Goal: Information Seeking & Learning: Learn about a topic

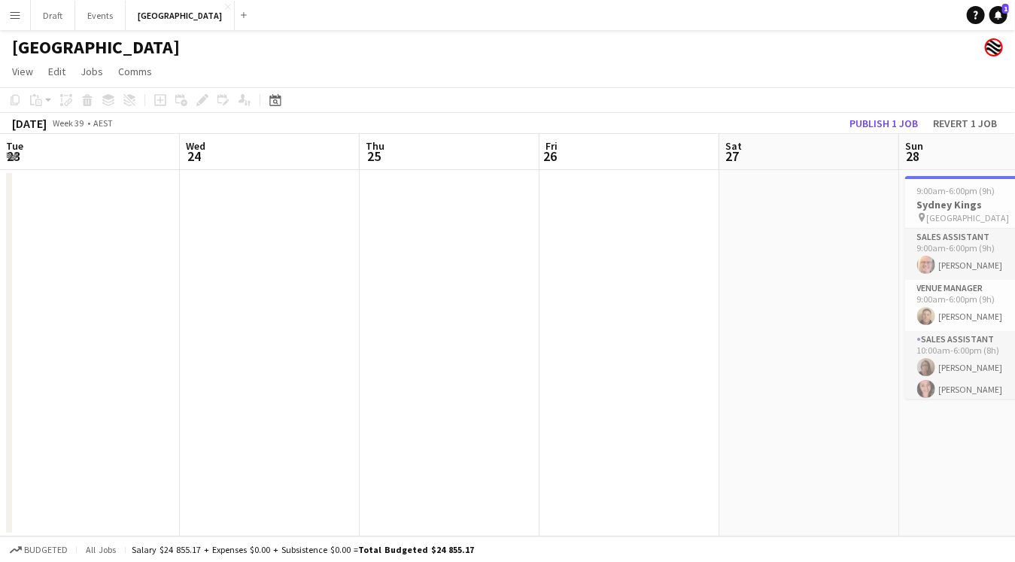
scroll to position [0, 494]
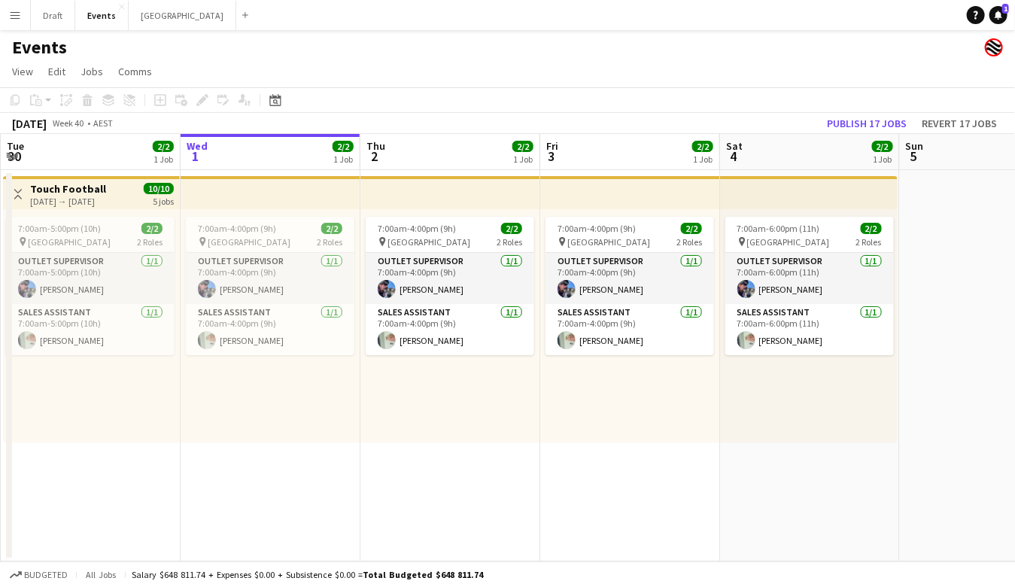
click at [22, 12] on button "Menu" at bounding box center [15, 15] width 30 height 30
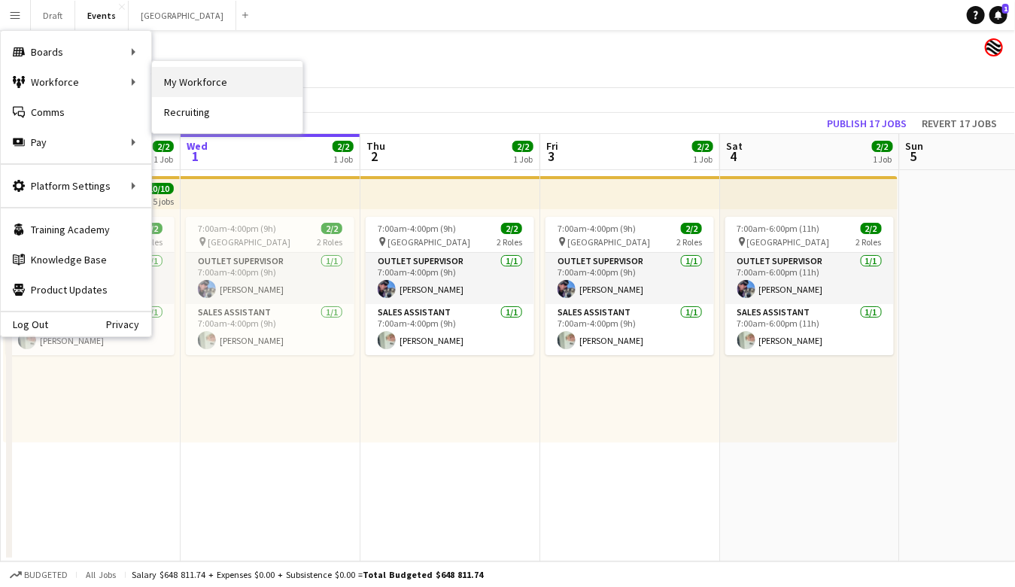
click at [183, 82] on link "My Workforce" at bounding box center [227, 82] width 151 height 30
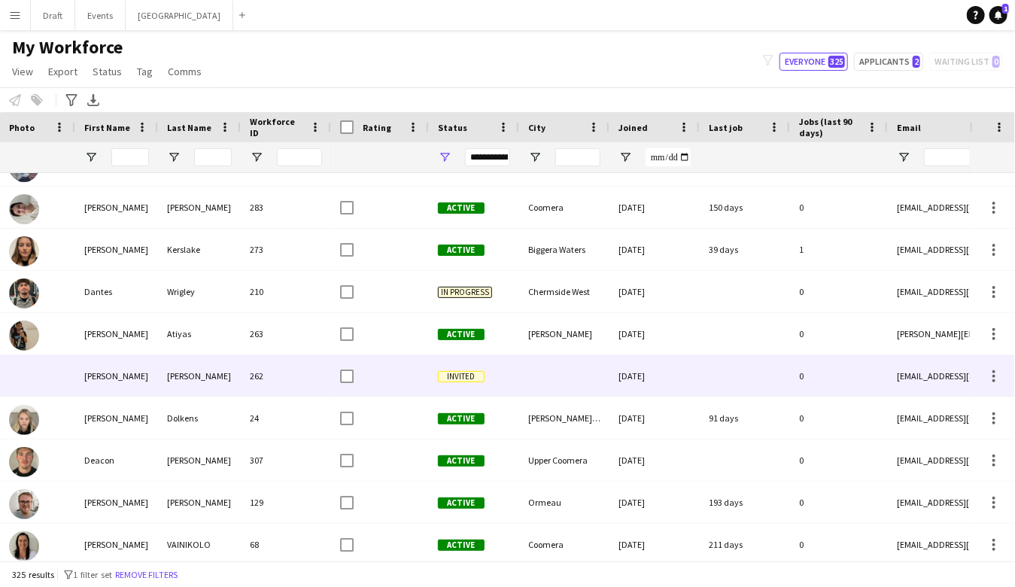
scroll to position [3381, 0]
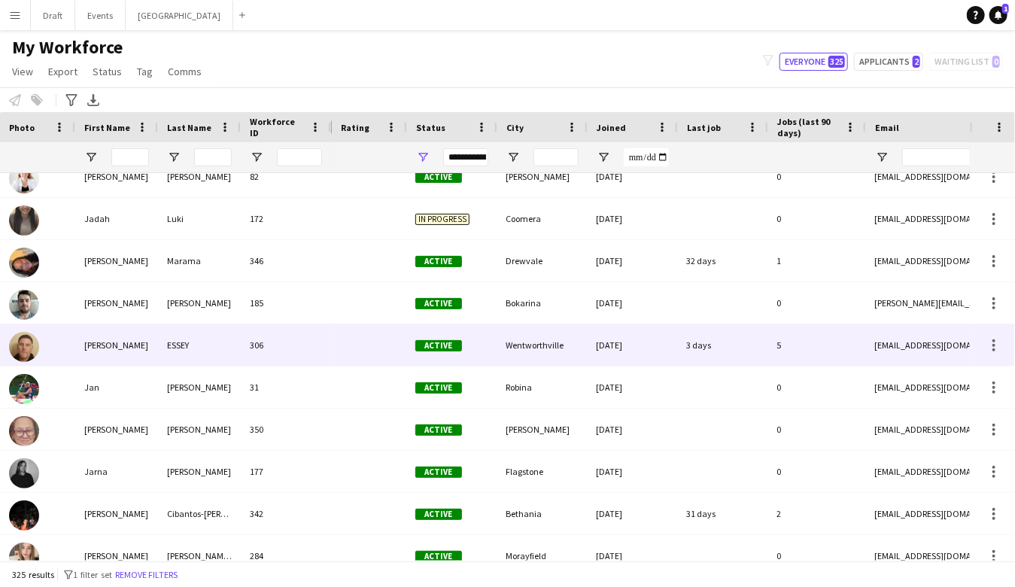
click at [127, 345] on div "[PERSON_NAME]" at bounding box center [116, 344] width 83 height 41
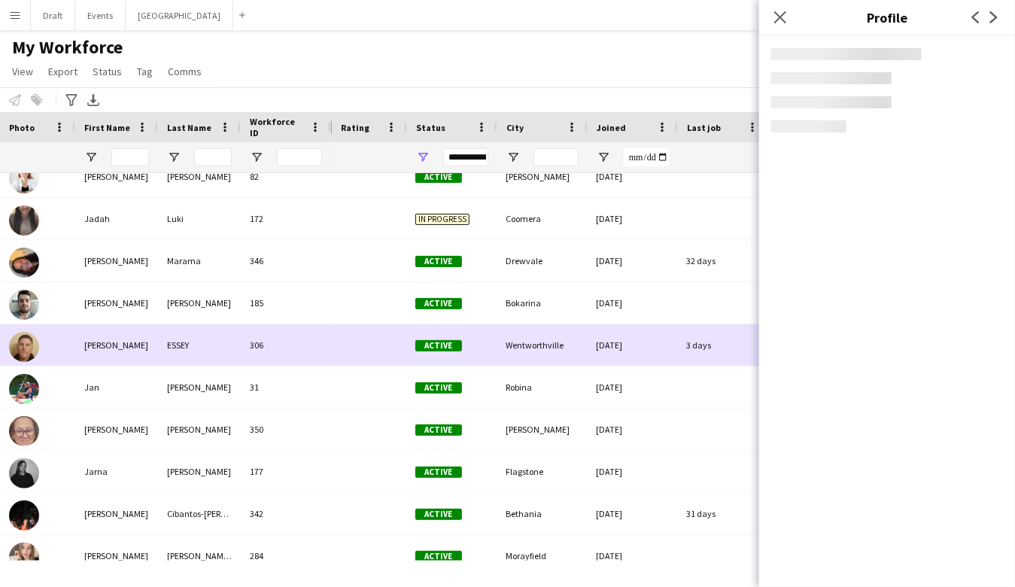
click at [127, 345] on div "[PERSON_NAME]" at bounding box center [116, 344] width 83 height 41
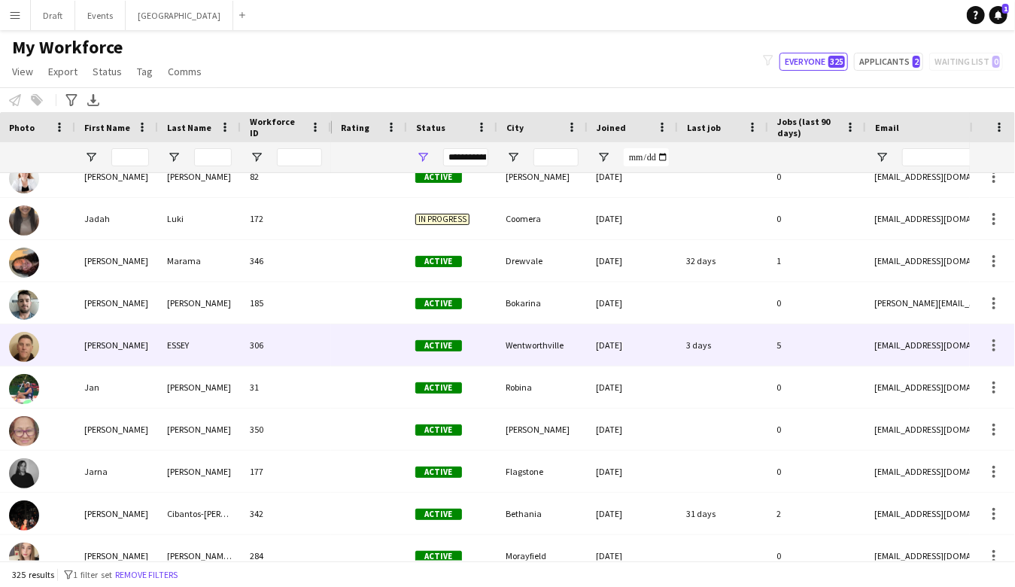
click at [127, 345] on div "[PERSON_NAME]" at bounding box center [116, 344] width 83 height 41
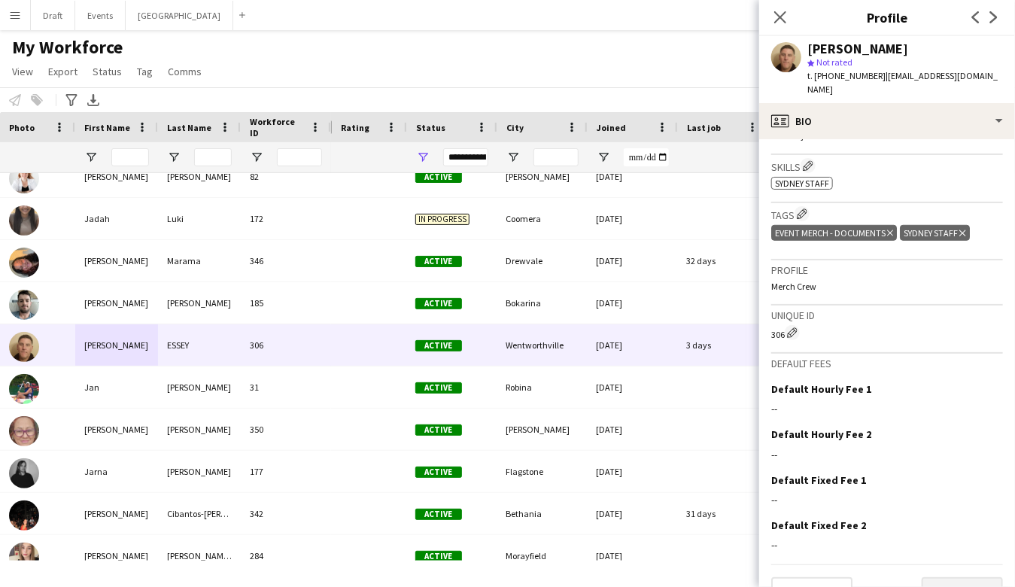
click at [967, 577] on button "Next" at bounding box center [962, 592] width 81 height 30
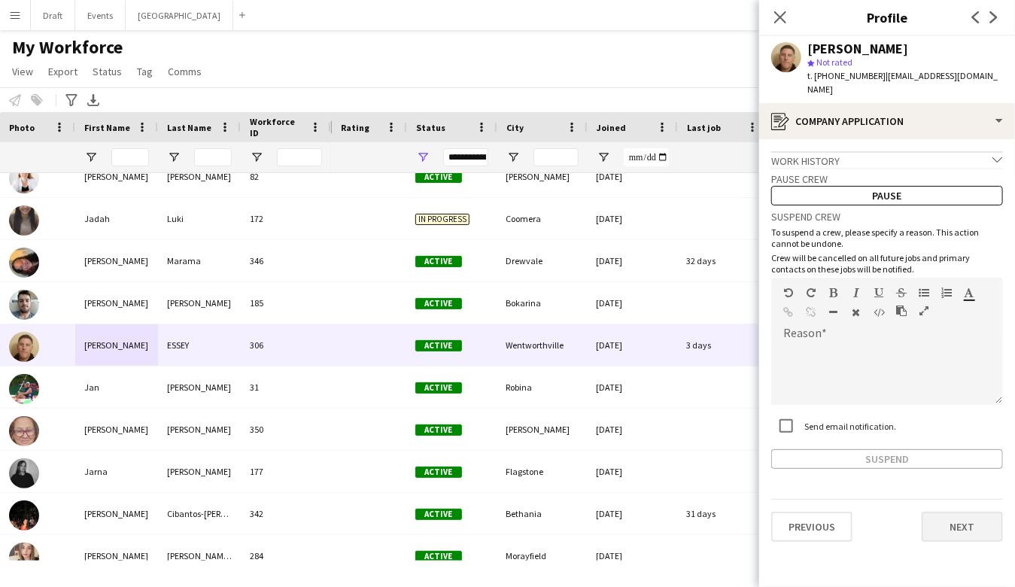
click at [960, 512] on button "Next" at bounding box center [962, 527] width 81 height 30
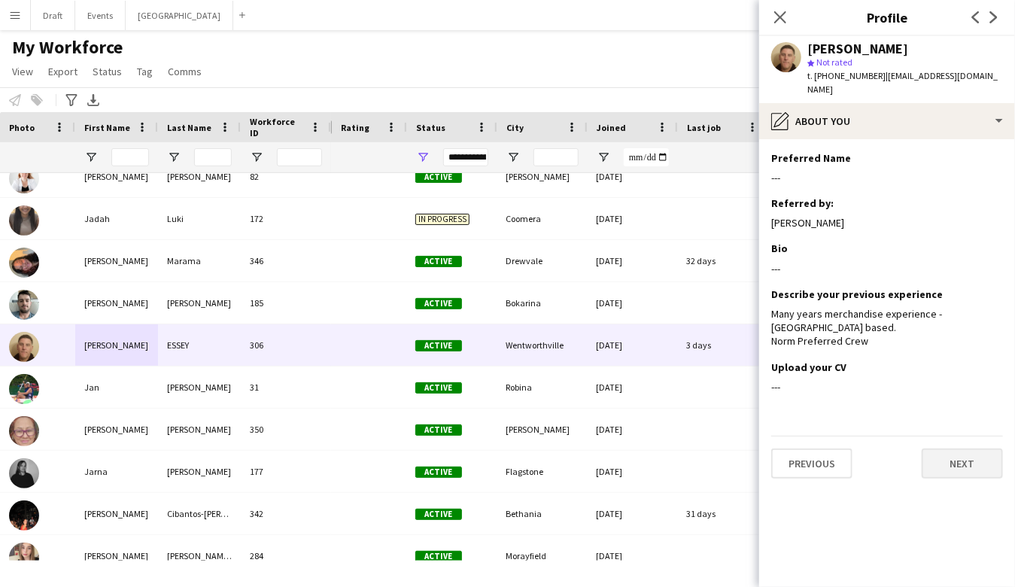
click at [952, 449] on button "Next" at bounding box center [962, 464] width 81 height 30
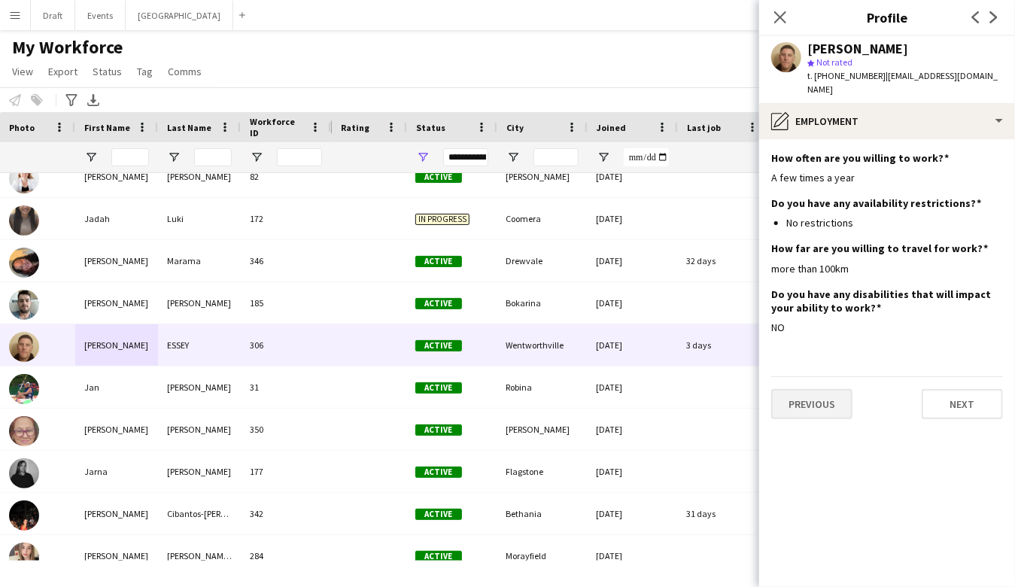
click at [816, 389] on button "Previous" at bounding box center [811, 404] width 81 height 30
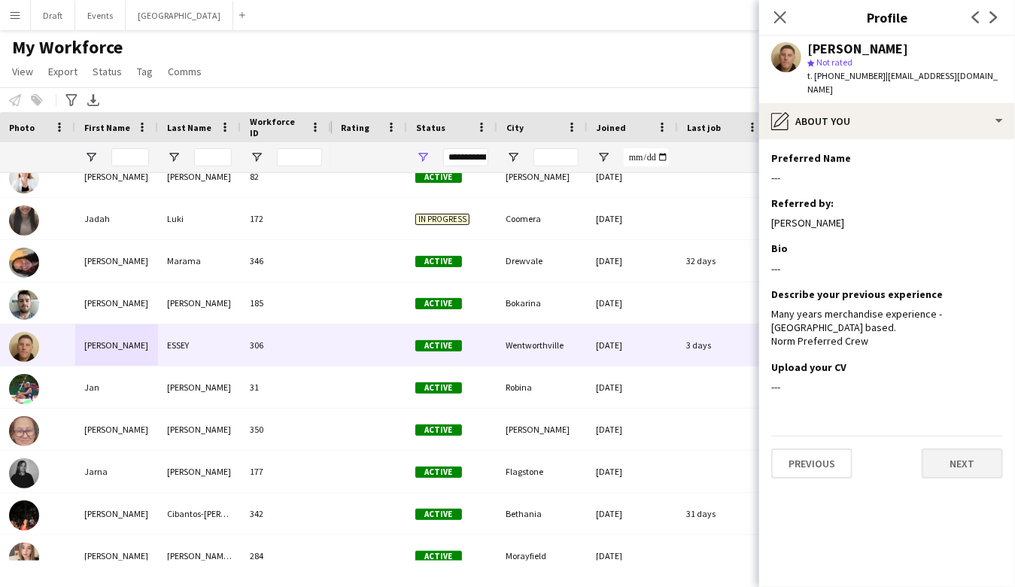
click at [957, 449] on button "Next" at bounding box center [962, 464] width 81 height 30
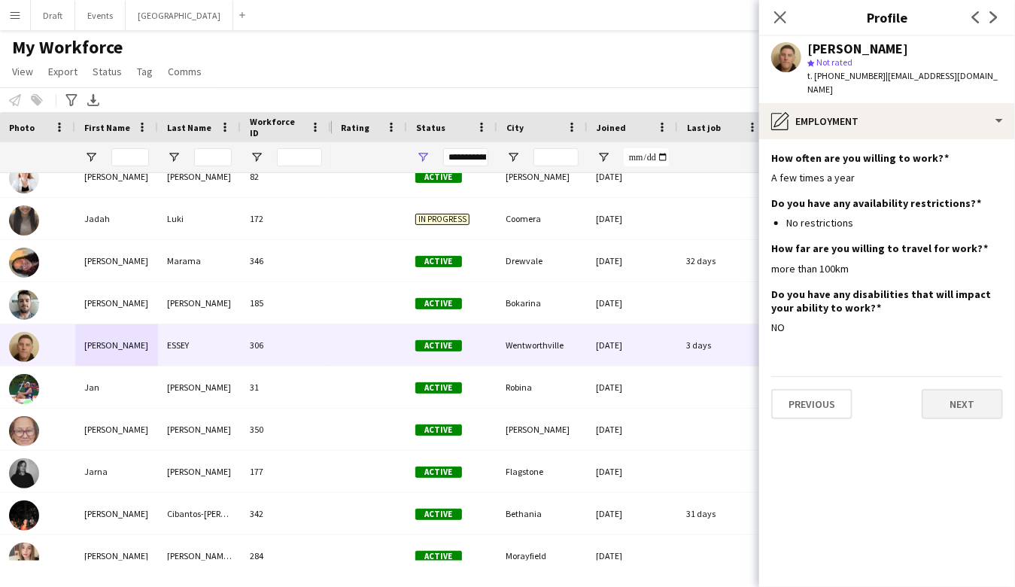
click at [955, 389] on button "Next" at bounding box center [962, 404] width 81 height 30
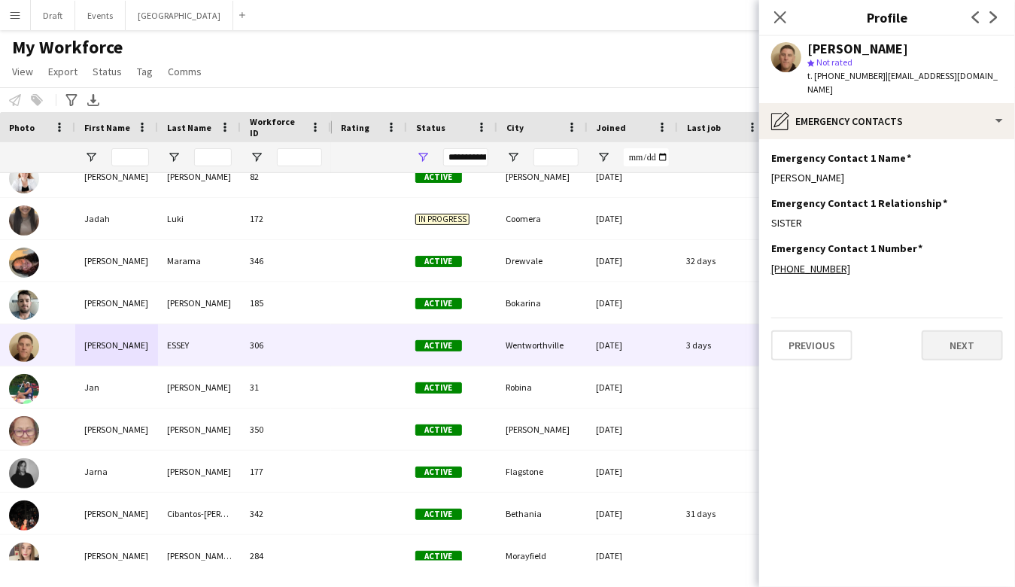
click at [961, 330] on button "Next" at bounding box center [962, 345] width 81 height 30
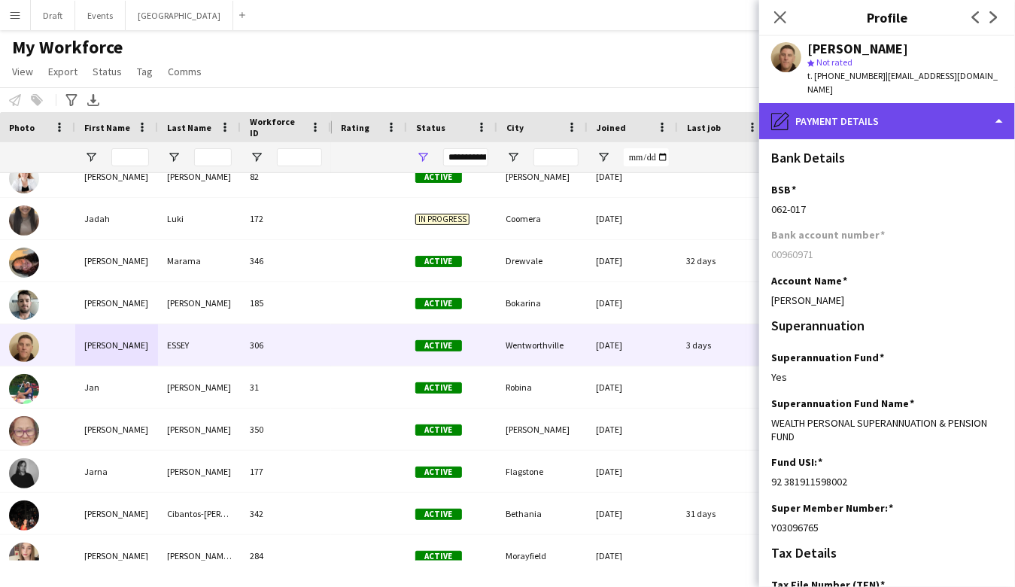
click at [1002, 105] on div "pencil4 Payment details" at bounding box center [887, 121] width 256 height 36
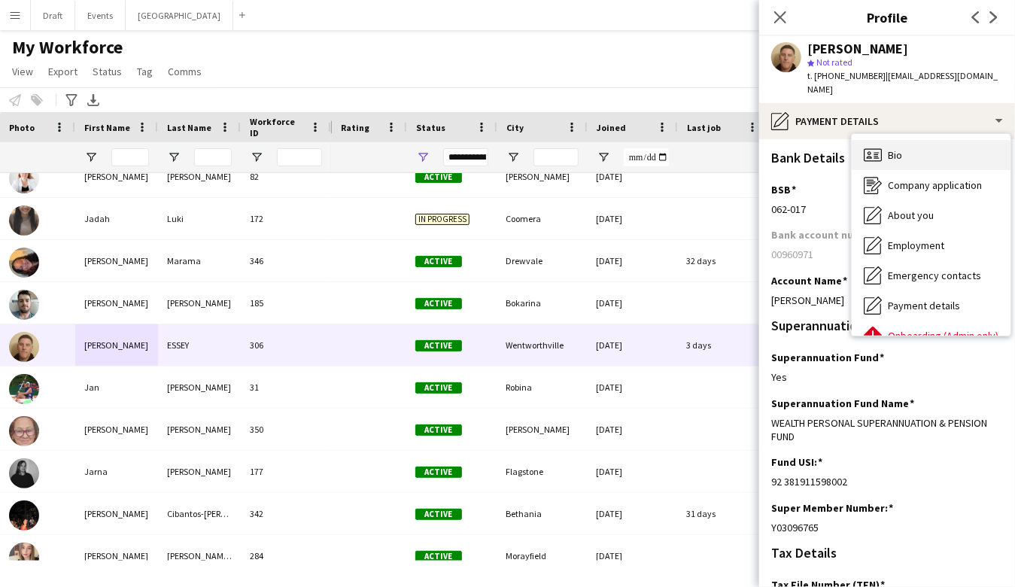
click at [905, 140] on div "Bio Bio" at bounding box center [931, 155] width 159 height 30
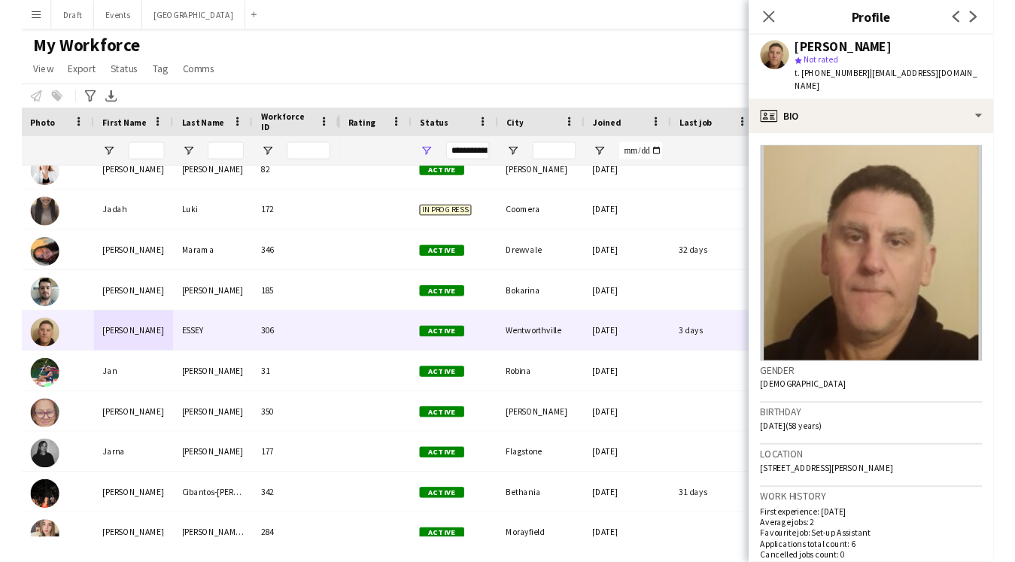
scroll to position [0, 0]
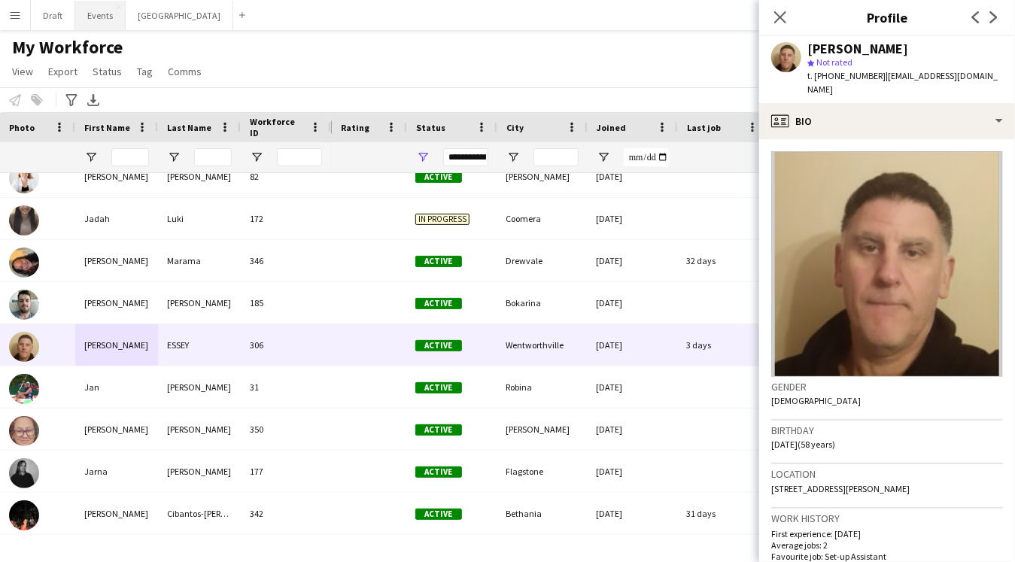
click at [103, 16] on button "Events Close" at bounding box center [100, 15] width 50 height 29
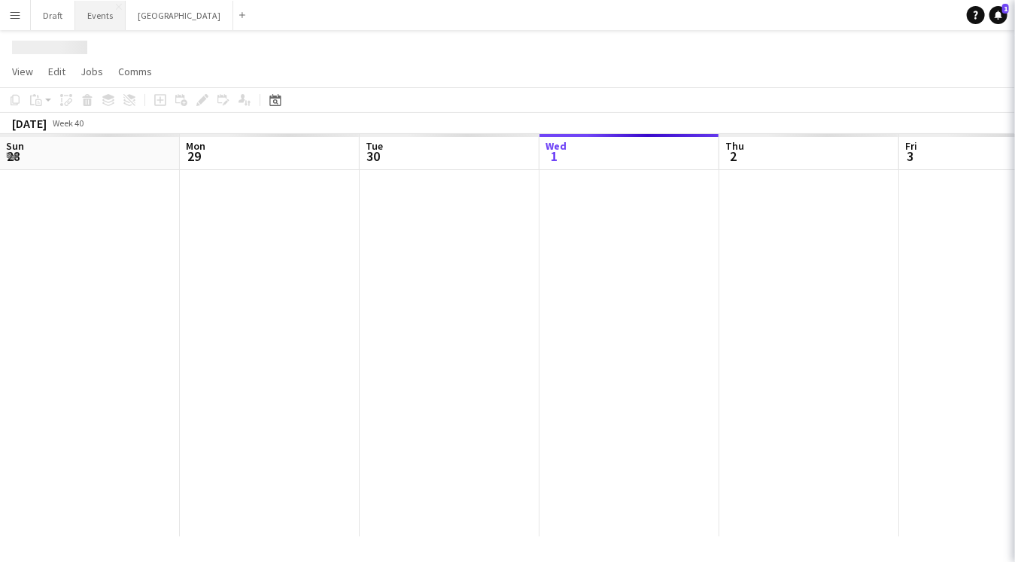
scroll to position [0, 359]
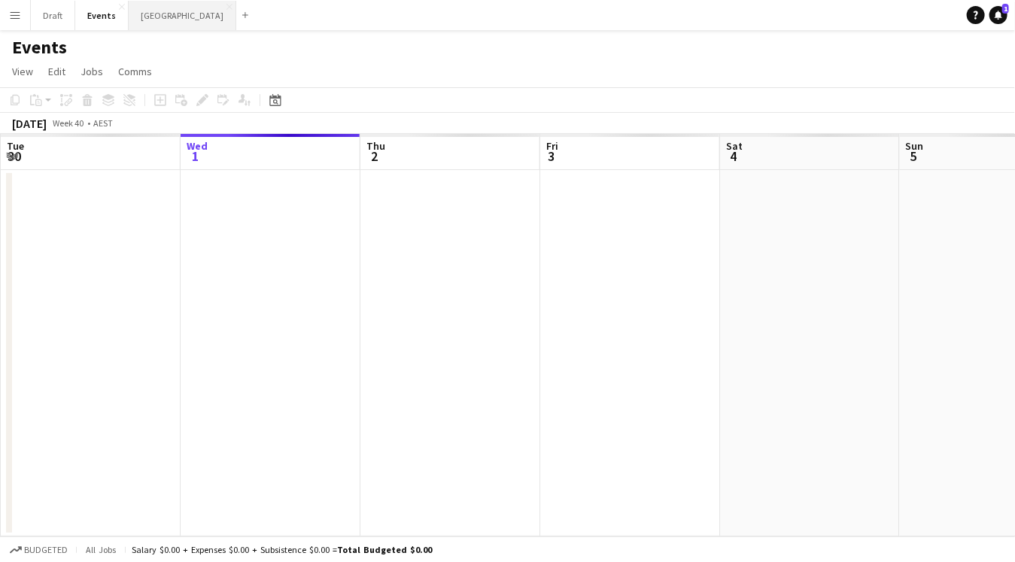
click at [153, 11] on button "Sydney Close" at bounding box center [183, 15] width 108 height 29
